Goal: Information Seeking & Learning: Find contact information

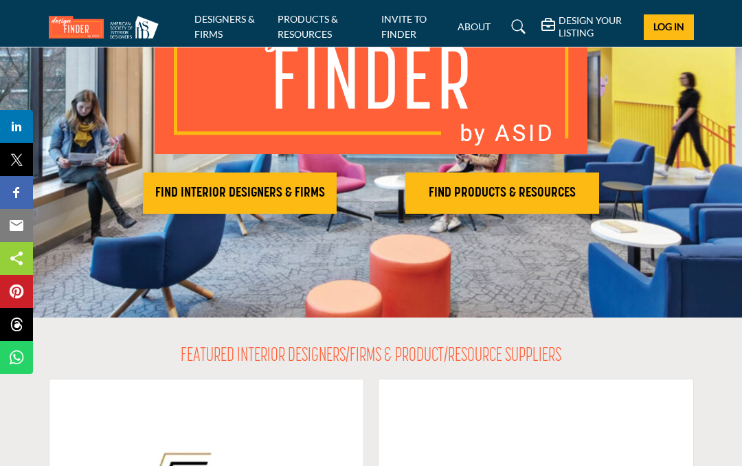
scroll to position [176, 0]
click at [277, 191] on h2 "FIND INTERIOR DESIGNERS & FIRMS" at bounding box center [239, 193] width 185 height 16
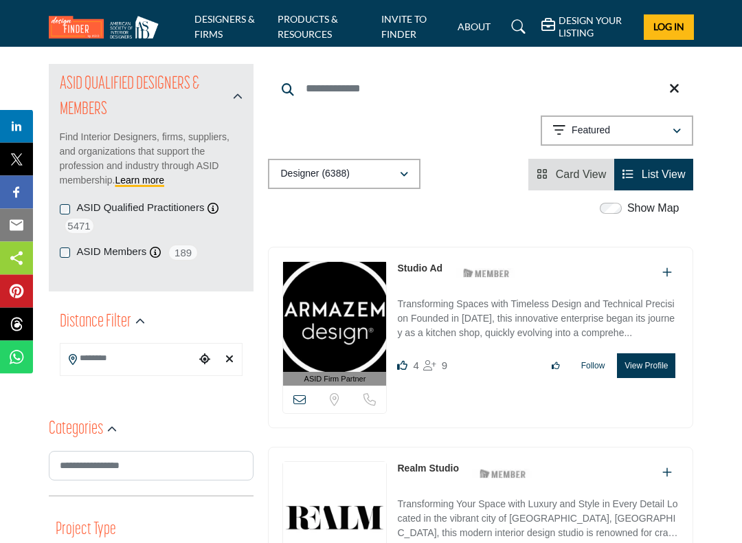
scroll to position [137, 0]
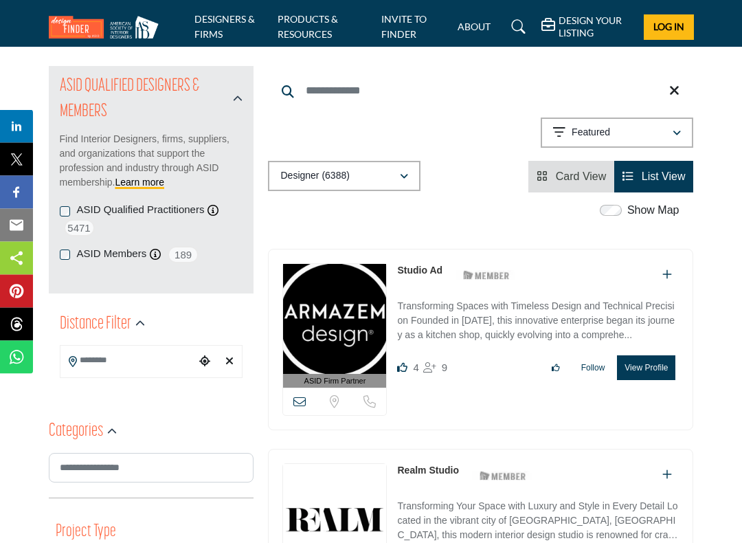
click at [93, 366] on input "Search Location" at bounding box center [127, 360] width 135 height 27
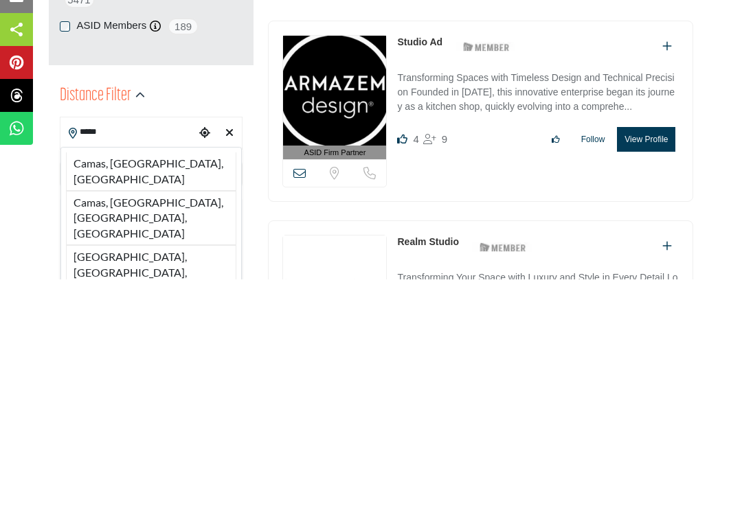
click at [157, 381] on li "Camas, WA, USA" at bounding box center [151, 400] width 171 height 38
type input "**********"
type input "***"
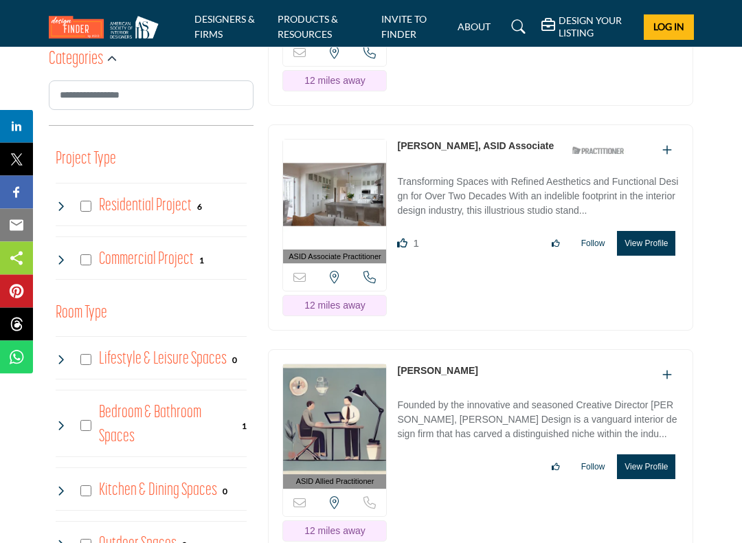
scroll to position [821, 0]
click at [652, 231] on button "View Profile" at bounding box center [646, 243] width 58 height 25
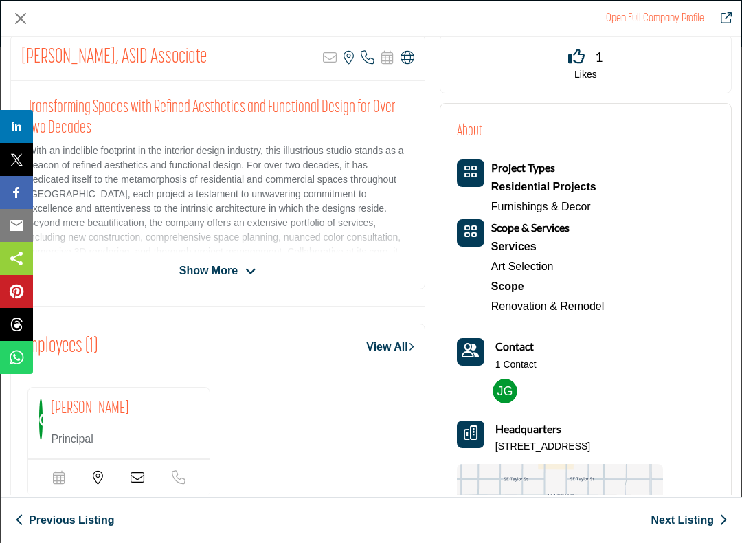
scroll to position [264, 0]
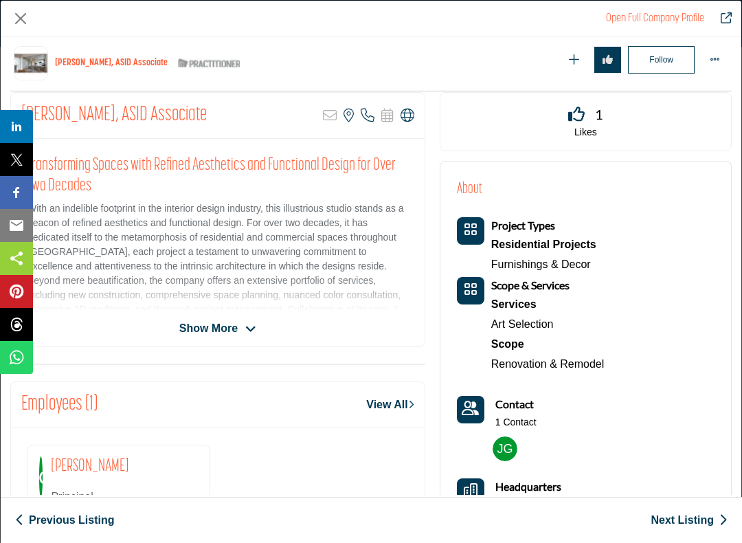
click at [244, 332] on span "Show More" at bounding box center [217, 328] width 77 height 16
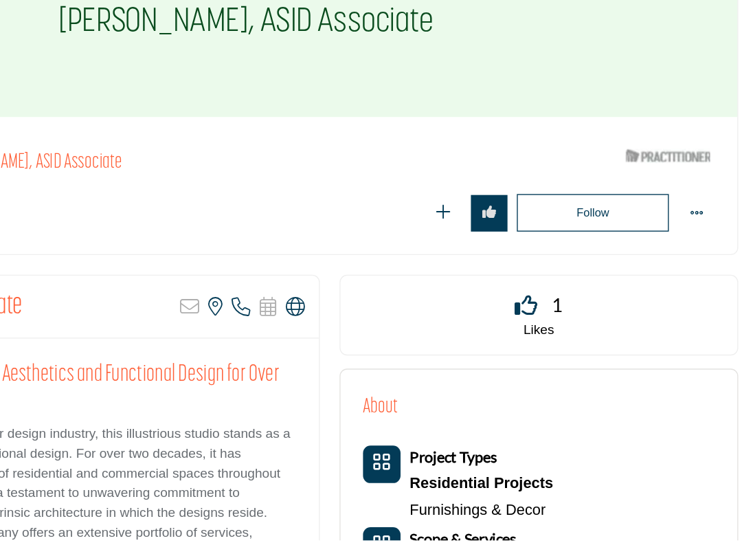
scroll to position [0, 0]
click at [569, 241] on button "Follow" at bounding box center [624, 254] width 111 height 27
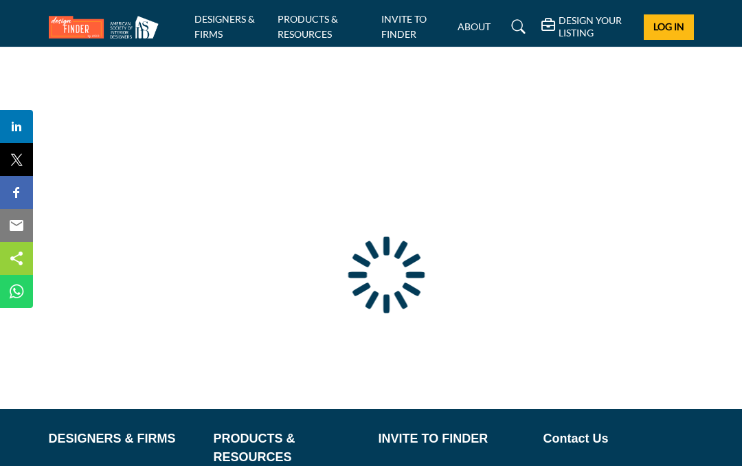
type input "**********"
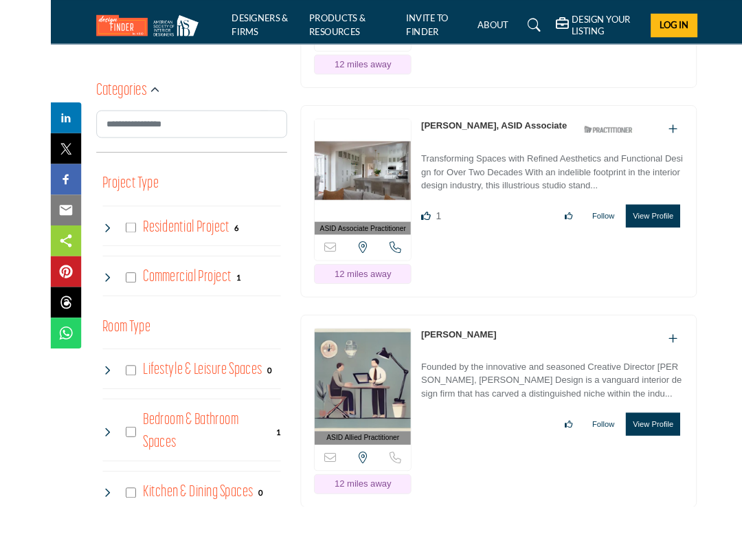
scroll to position [810, 0]
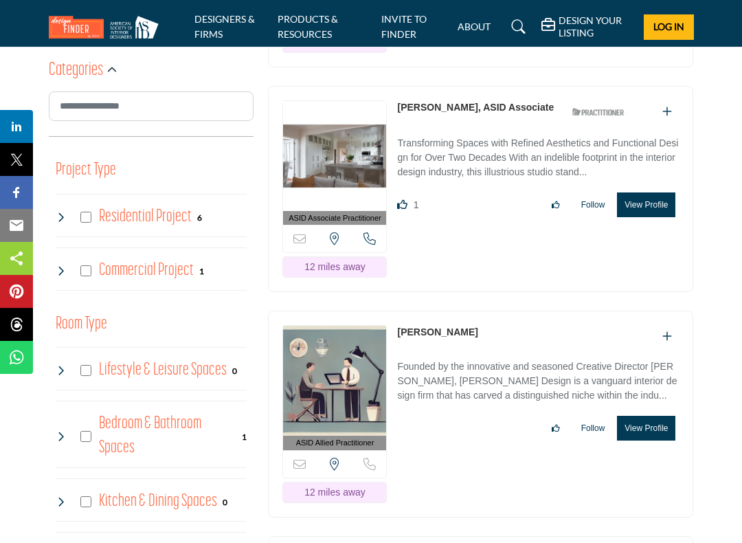
click at [593, 216] on button "Follow" at bounding box center [593, 204] width 42 height 23
